Goal: Navigation & Orientation: Understand site structure

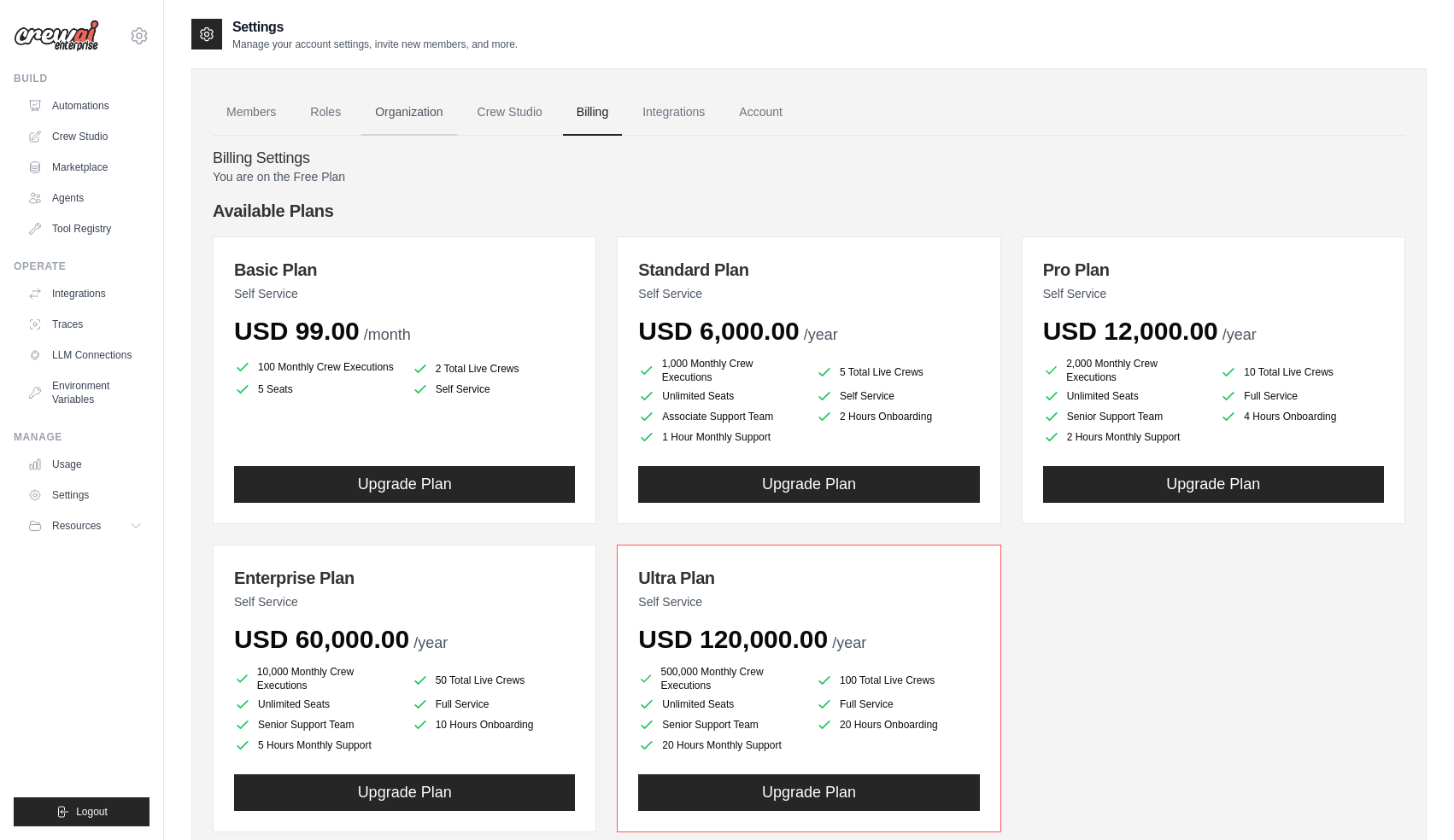
click at [409, 120] on link "Organization" at bounding box center [409, 112] width 95 height 46
click at [514, 120] on link "Crew Studio" at bounding box center [510, 112] width 92 height 46
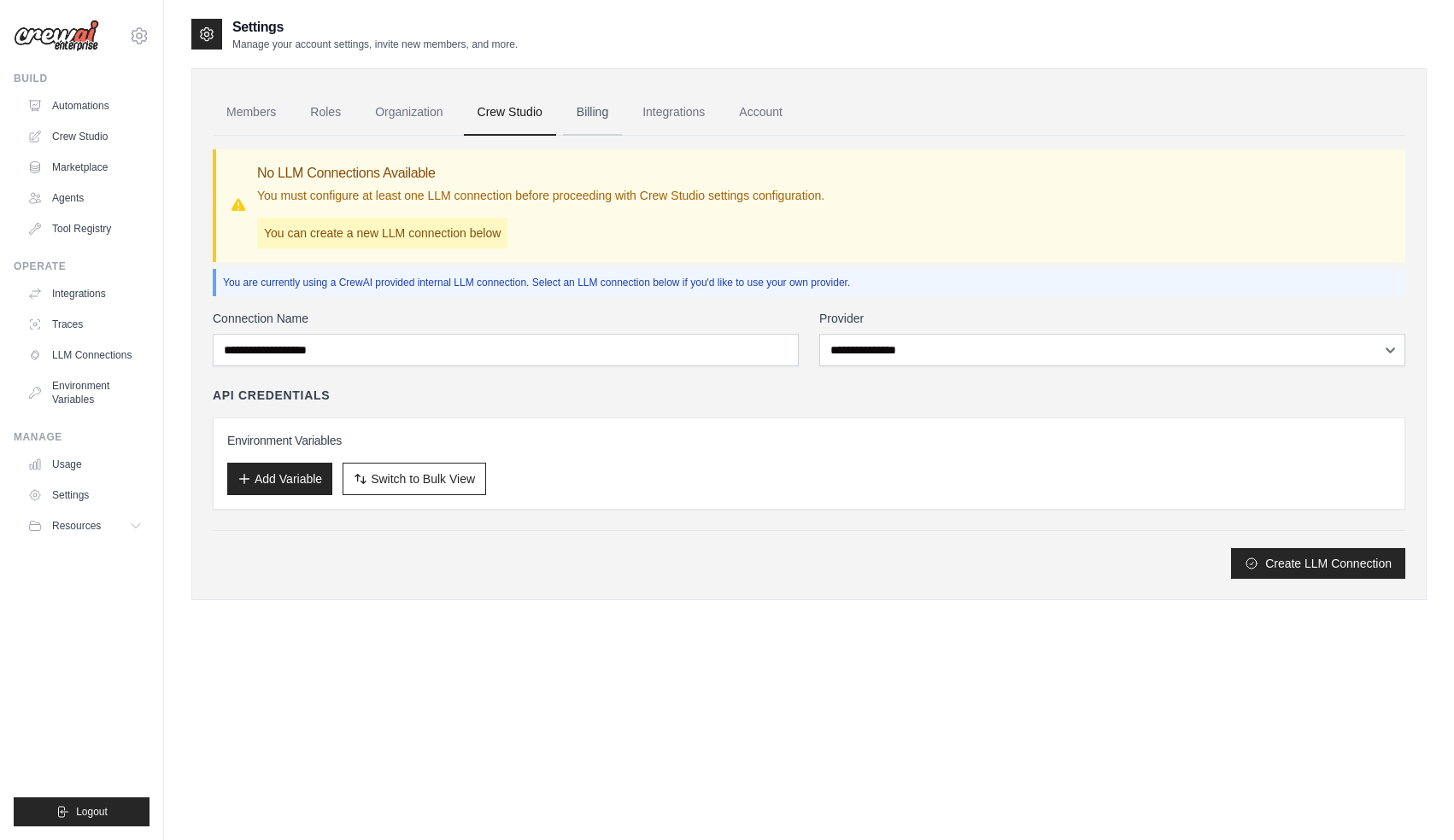
click at [577, 107] on link "Billing" at bounding box center [591, 112] width 59 height 46
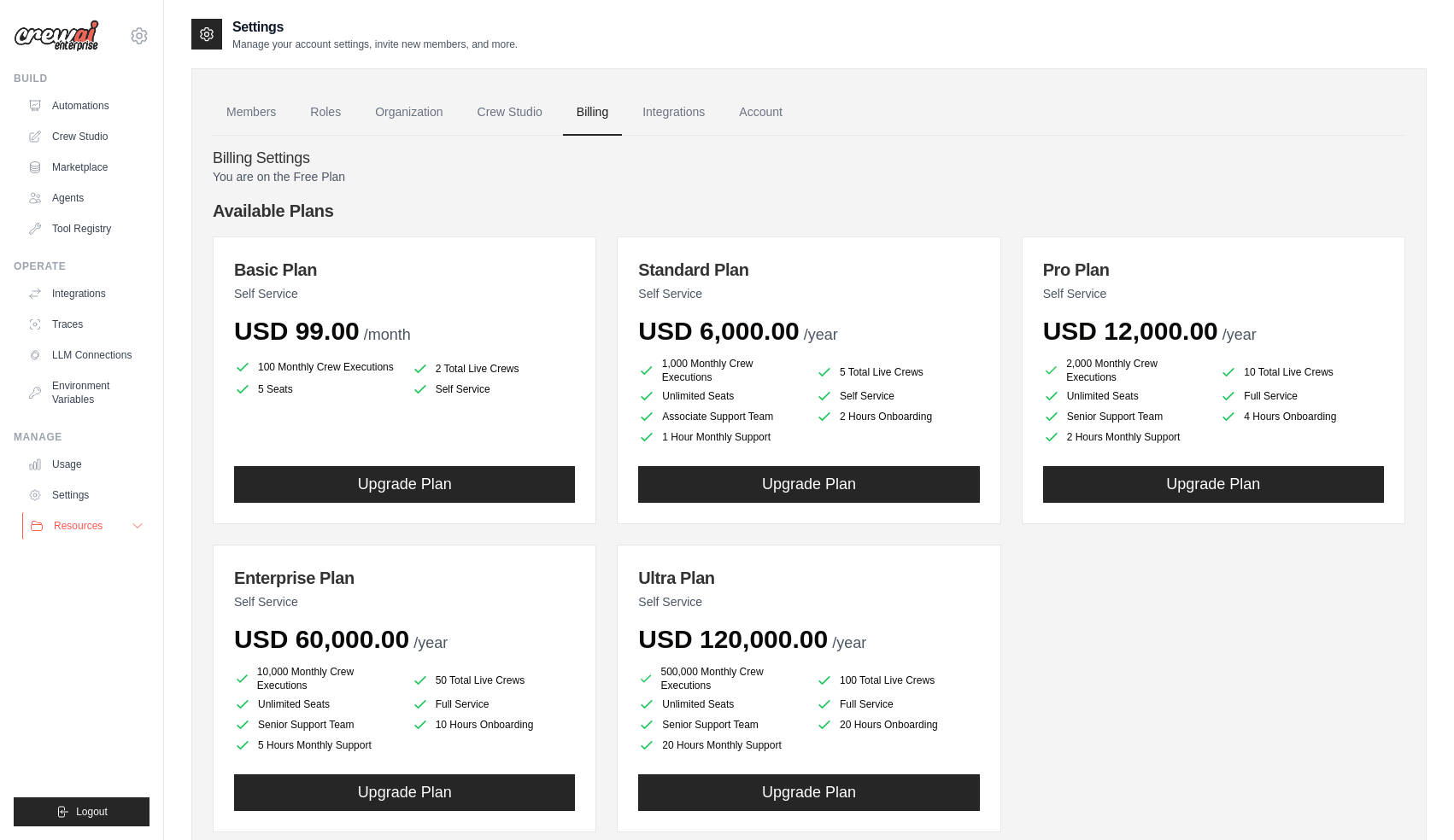
click at [135, 528] on icon at bounding box center [138, 527] width 14 height 14
click at [97, 107] on link "Automations" at bounding box center [86, 106] width 129 height 28
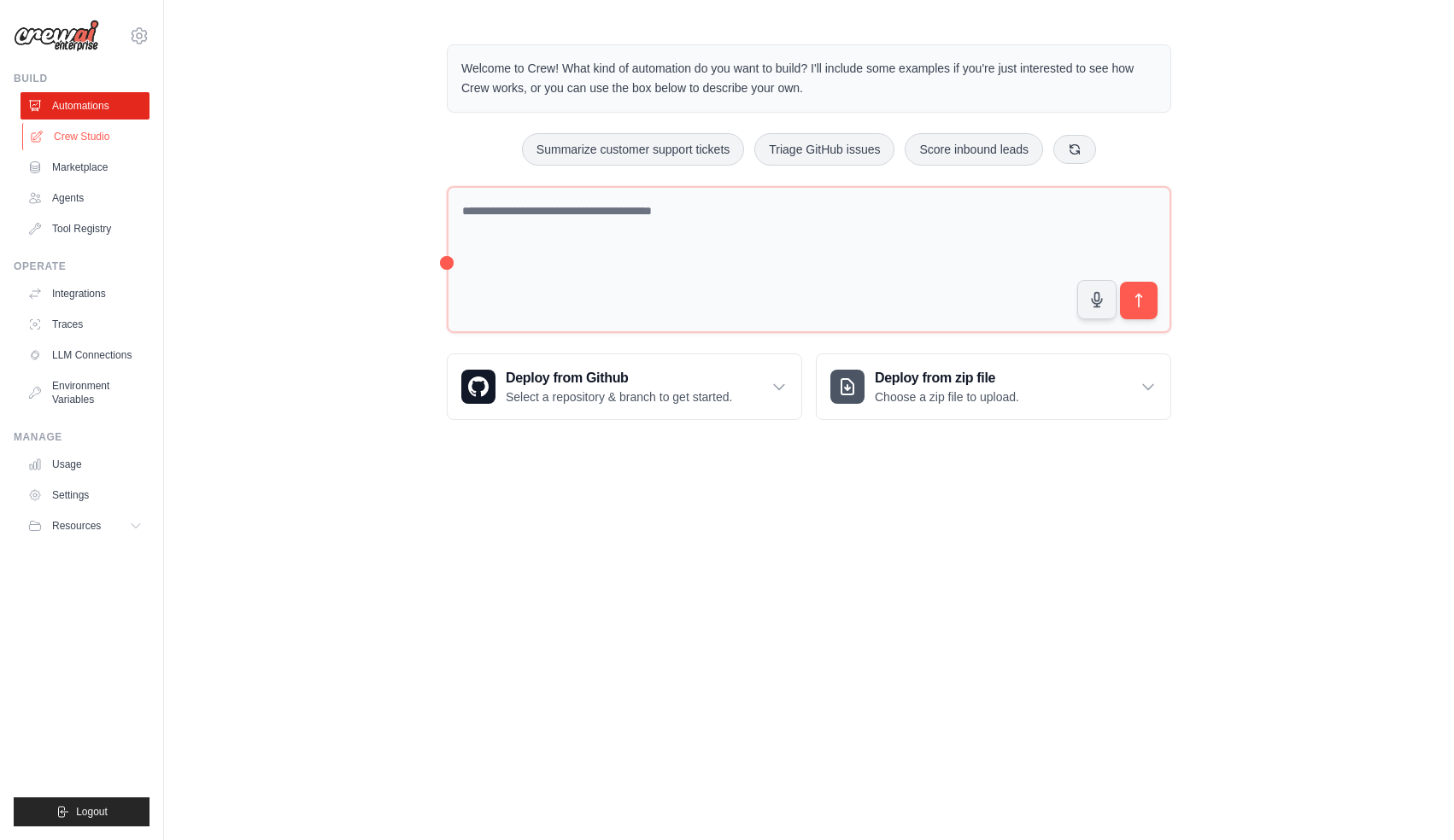
click at [96, 148] on link "Crew Studio" at bounding box center [86, 137] width 129 height 28
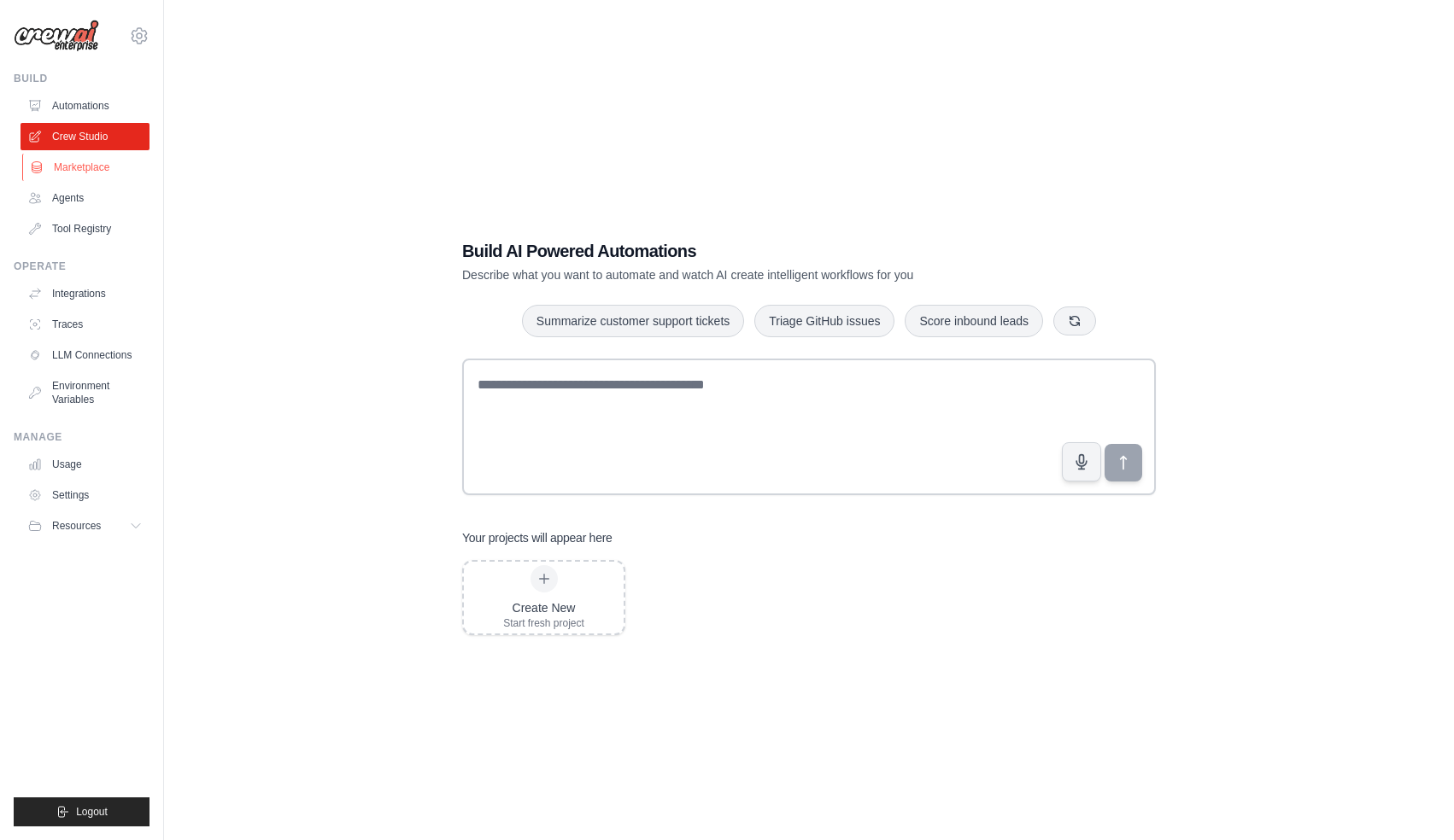
click at [92, 174] on link "Marketplace" at bounding box center [86, 168] width 129 height 28
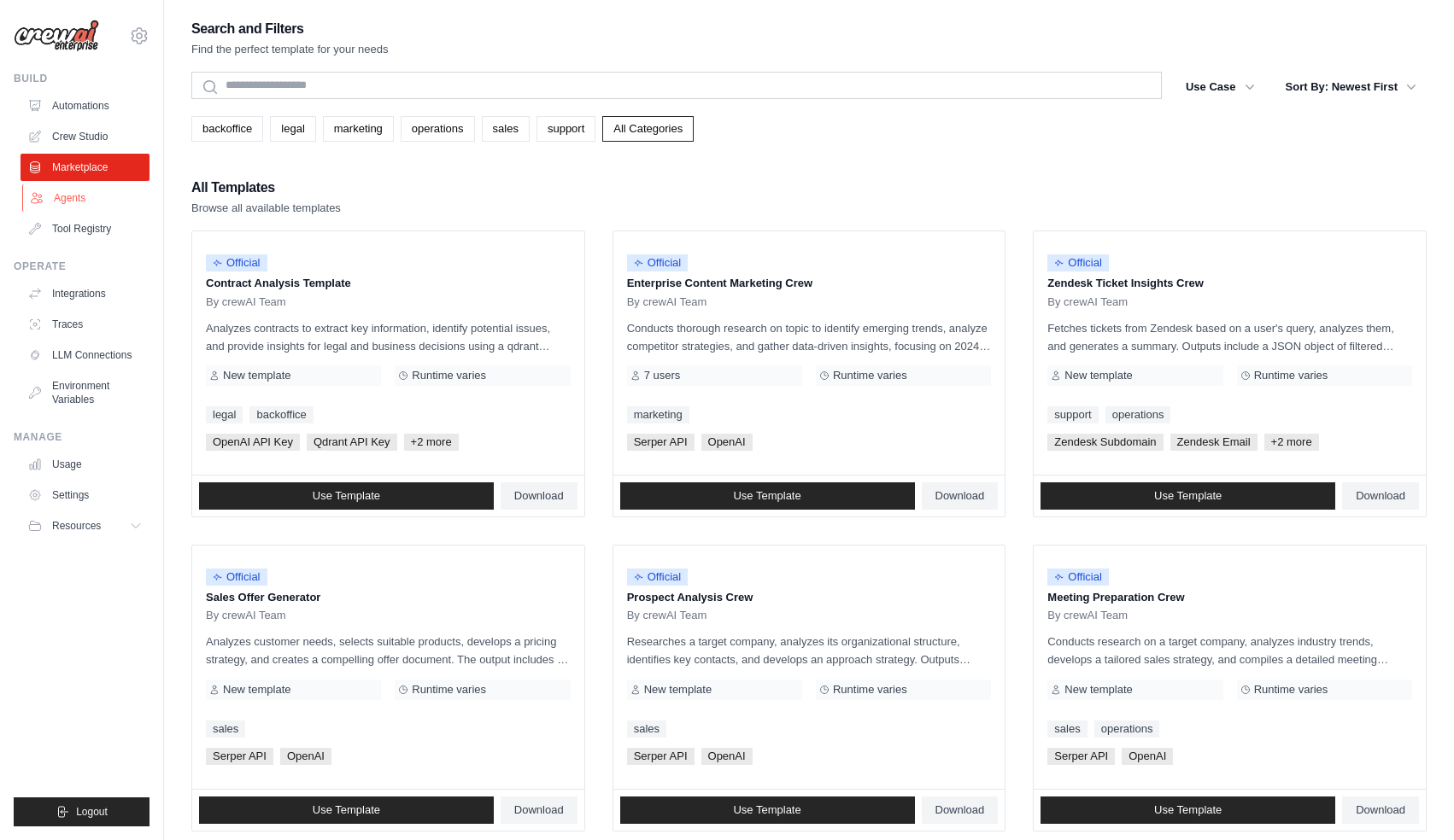
click at [85, 191] on link "Agents" at bounding box center [86, 198] width 129 height 28
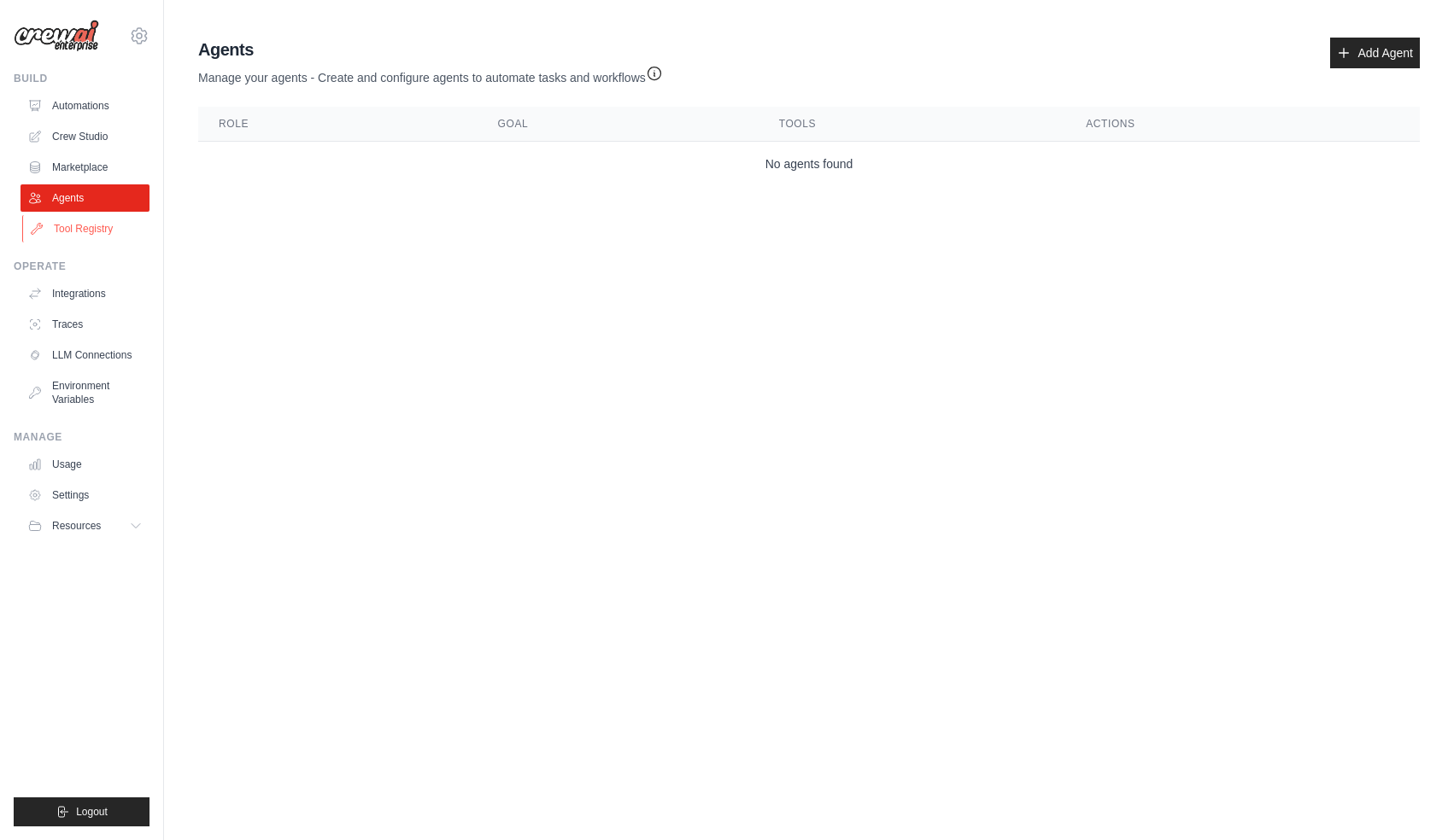
click at [107, 220] on link "Tool Registry" at bounding box center [86, 229] width 129 height 28
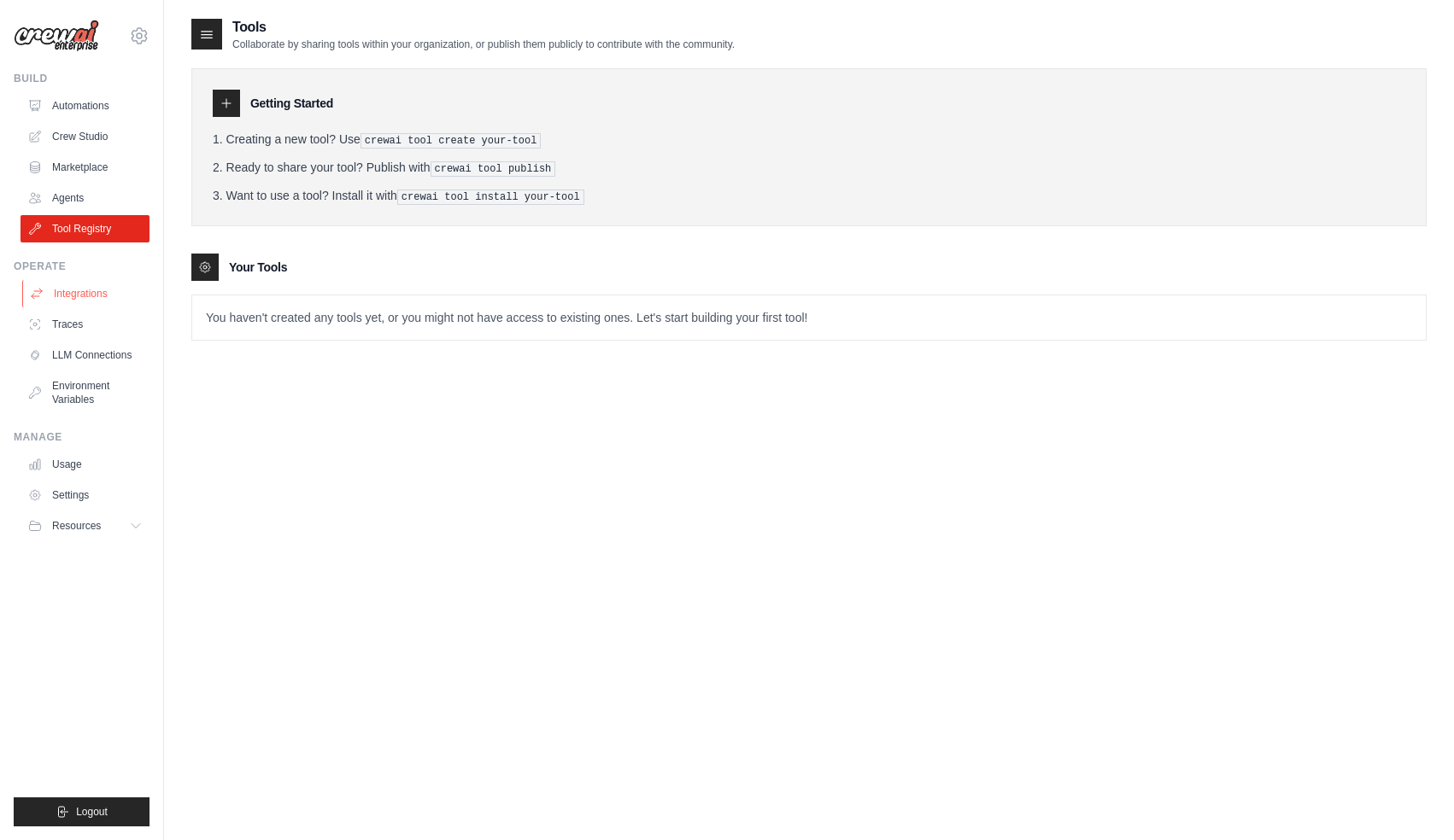
click at [120, 287] on link "Integrations" at bounding box center [86, 294] width 129 height 28
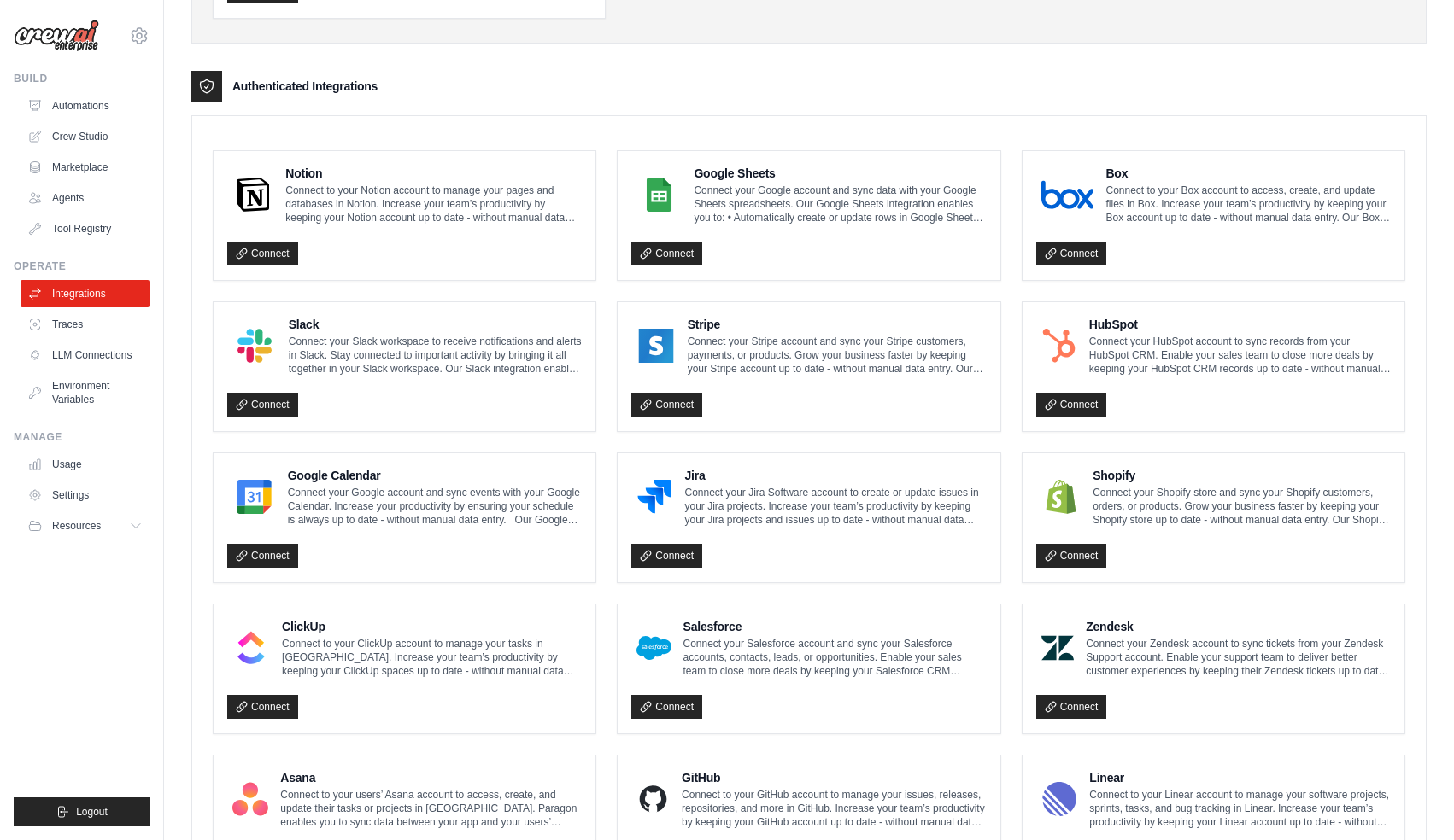
scroll to position [412, 0]
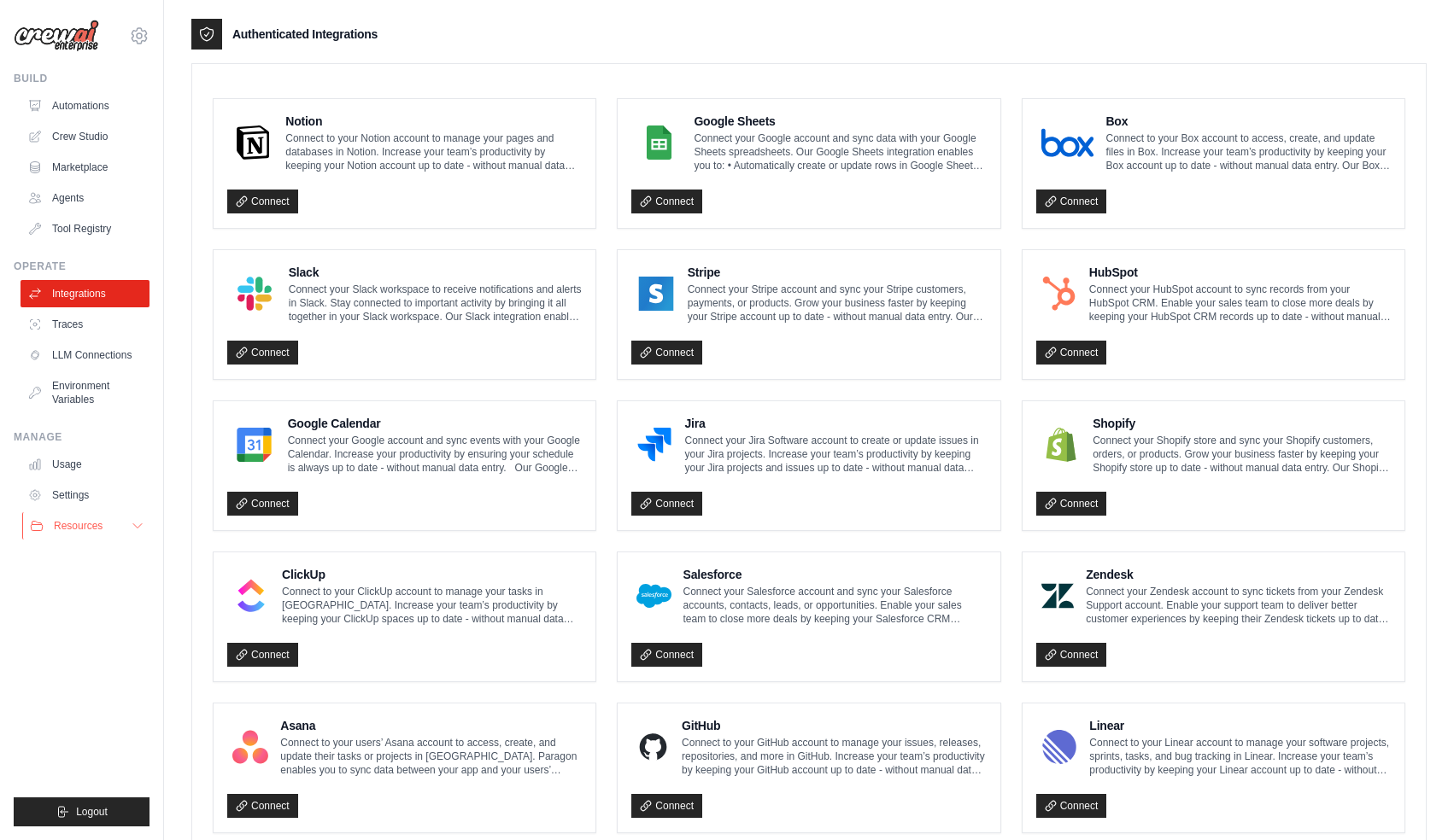
click at [133, 529] on icon at bounding box center [138, 527] width 14 height 14
click at [61, 491] on link "Settings" at bounding box center [86, 496] width 129 height 28
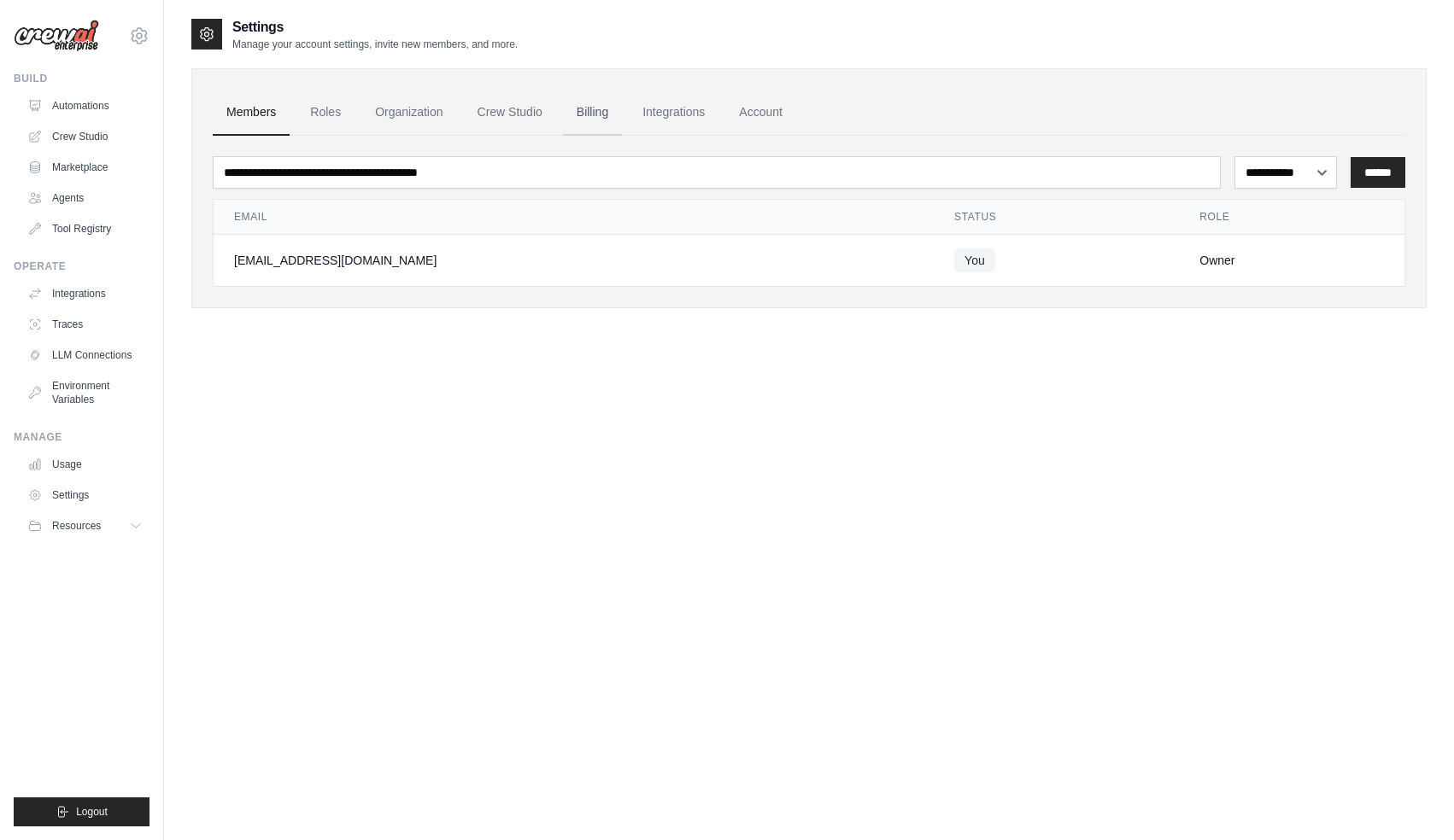
click at [605, 118] on link "Billing" at bounding box center [591, 112] width 59 height 46
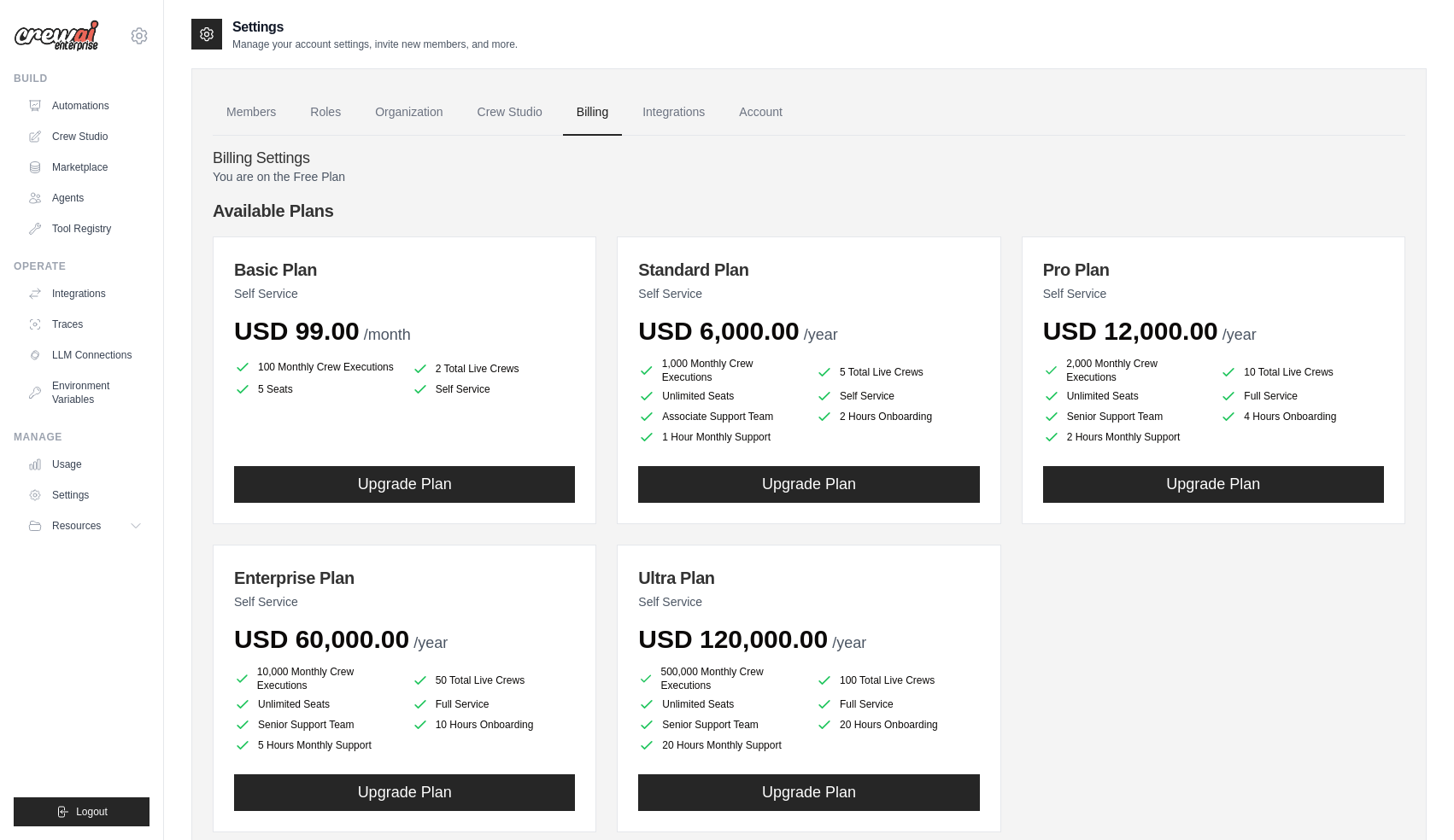
scroll to position [94, 0]
